Goal: Check status

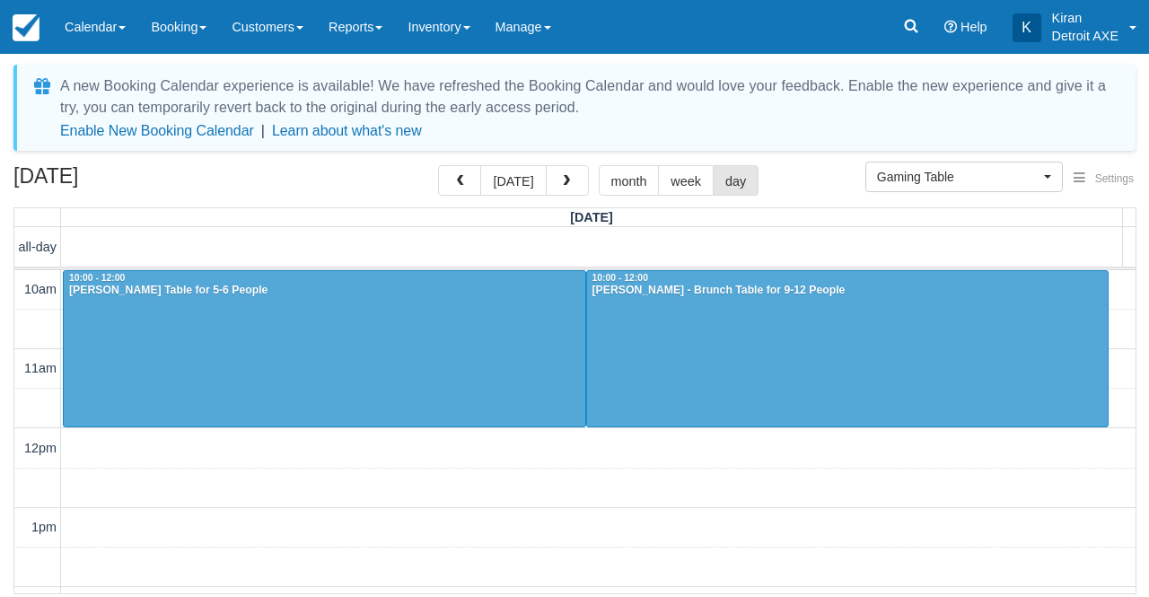
select select "6"
click at [515, 189] on button "[DATE]" at bounding box center [513, 180] width 66 height 31
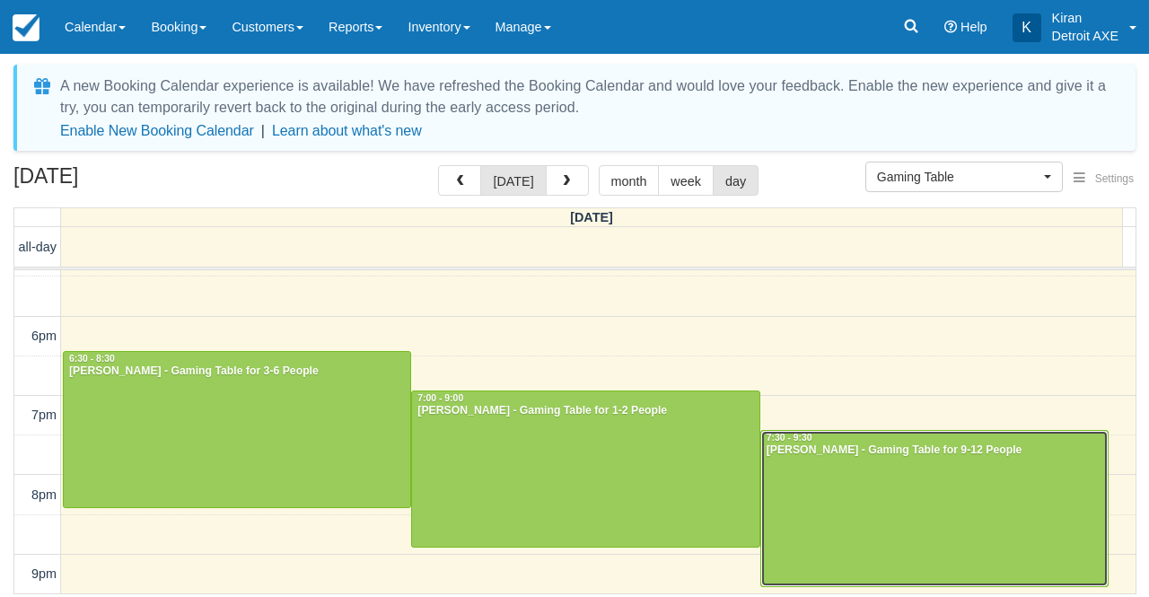
scroll to position [589, 0]
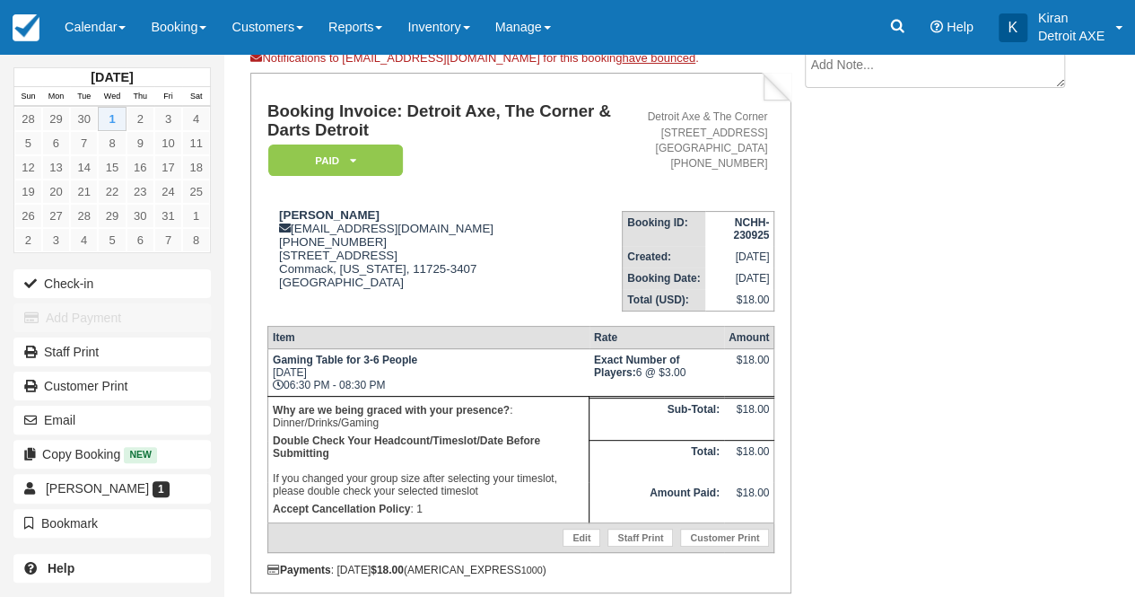
scroll to position [119, 0]
